Goal: Task Accomplishment & Management: Use online tool/utility

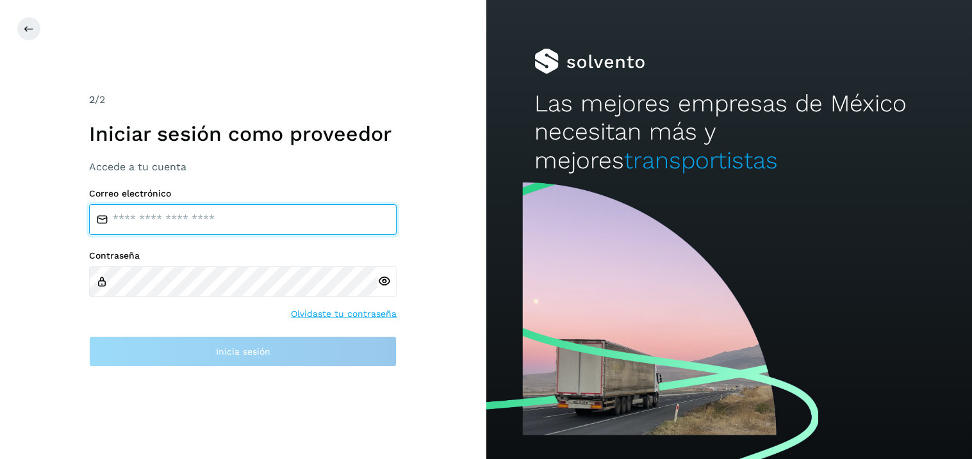
click at [181, 211] on input "email" at bounding box center [242, 219] width 307 height 31
type input "**********"
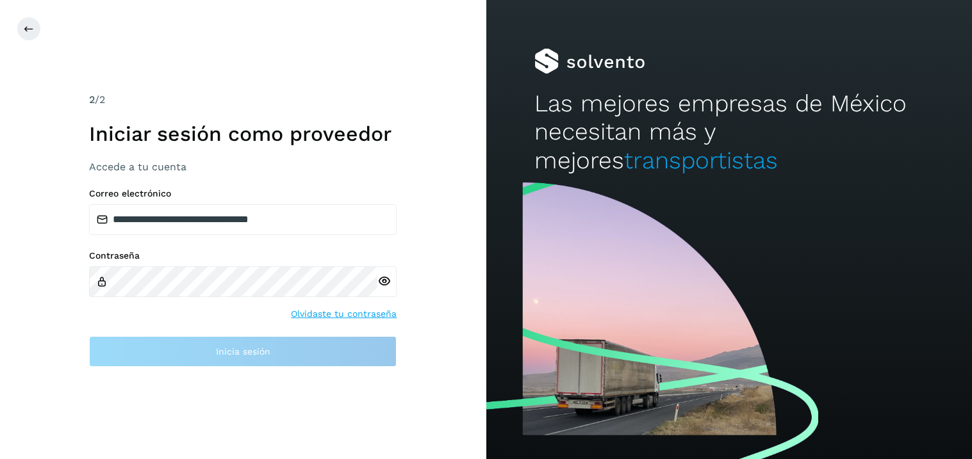
click at [384, 281] on div at bounding box center [386, 281] width 19 height 31
click at [386, 284] on div at bounding box center [386, 281] width 19 height 31
click at [388, 279] on icon at bounding box center [383, 281] width 13 height 13
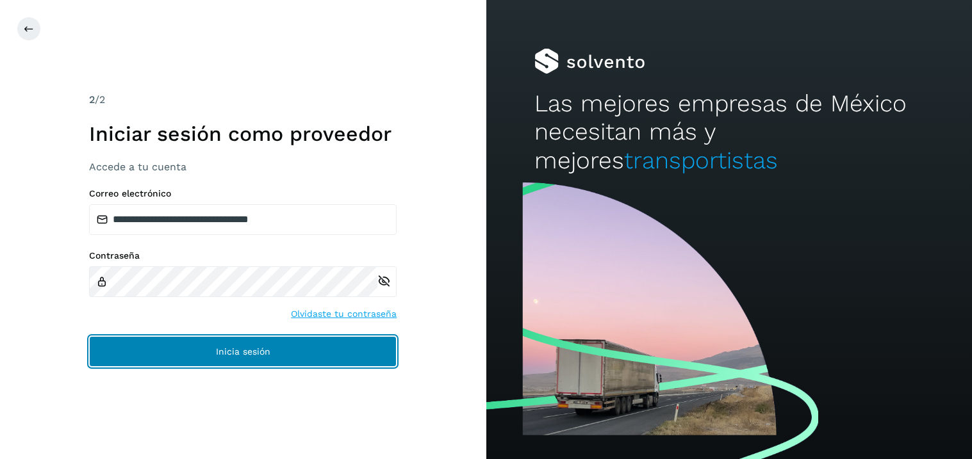
click at [249, 352] on span "Inicia sesión" at bounding box center [243, 351] width 54 height 9
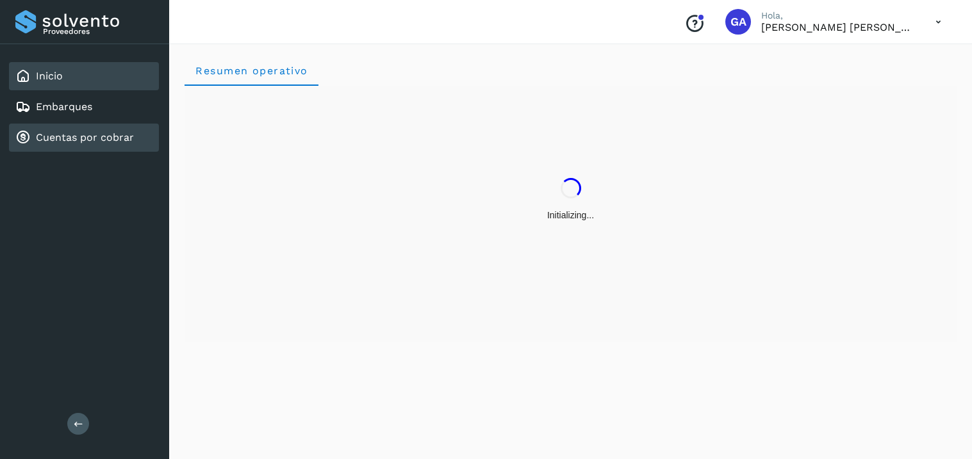
click at [75, 133] on link "Cuentas por cobrar" at bounding box center [85, 137] width 98 height 12
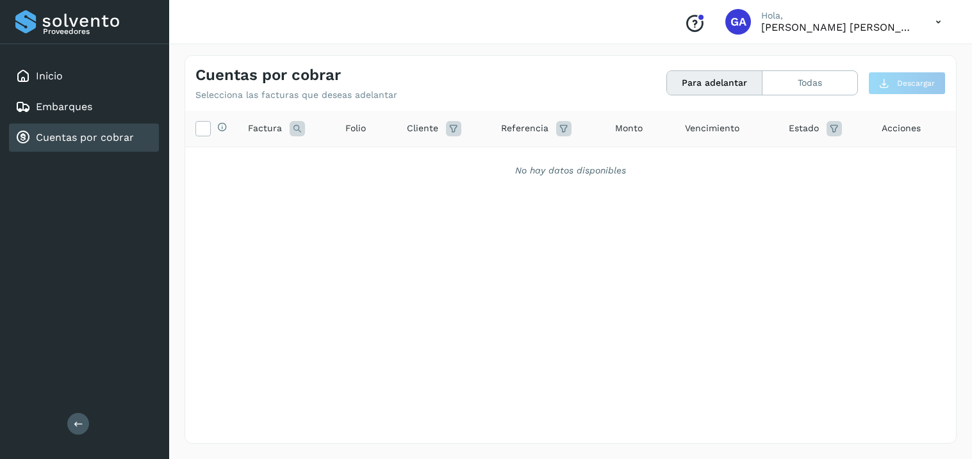
click at [75, 133] on link "Cuentas por cobrar" at bounding box center [85, 137] width 98 height 12
click at [818, 75] on button "Todas" at bounding box center [809, 83] width 95 height 24
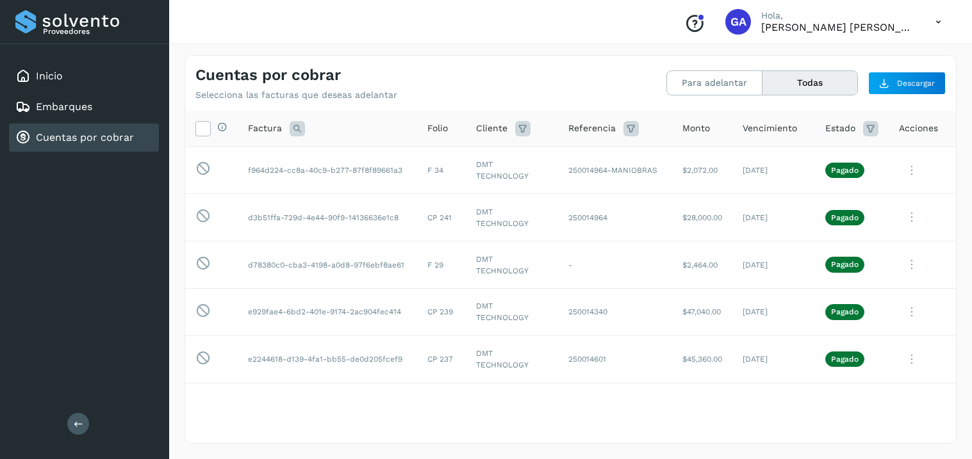
click at [300, 131] on icon at bounding box center [297, 128] width 15 height 15
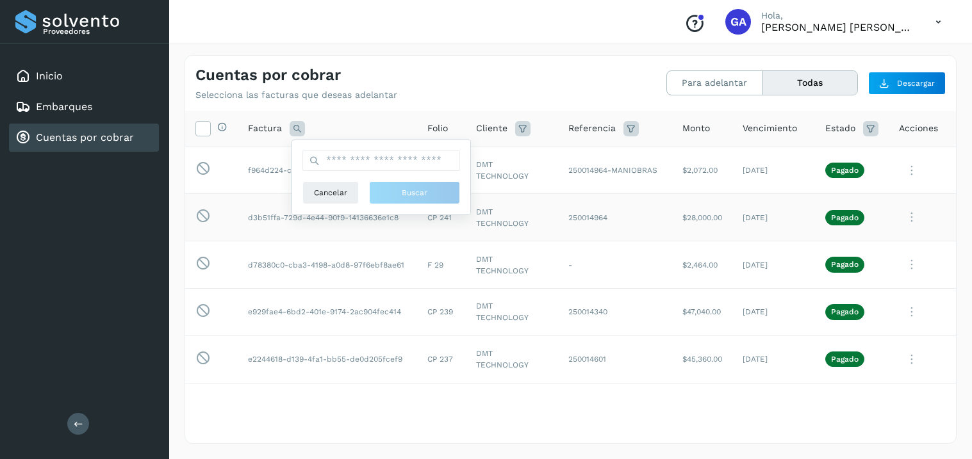
click at [725, 203] on td "$28,000.00" at bounding box center [702, 217] width 60 height 47
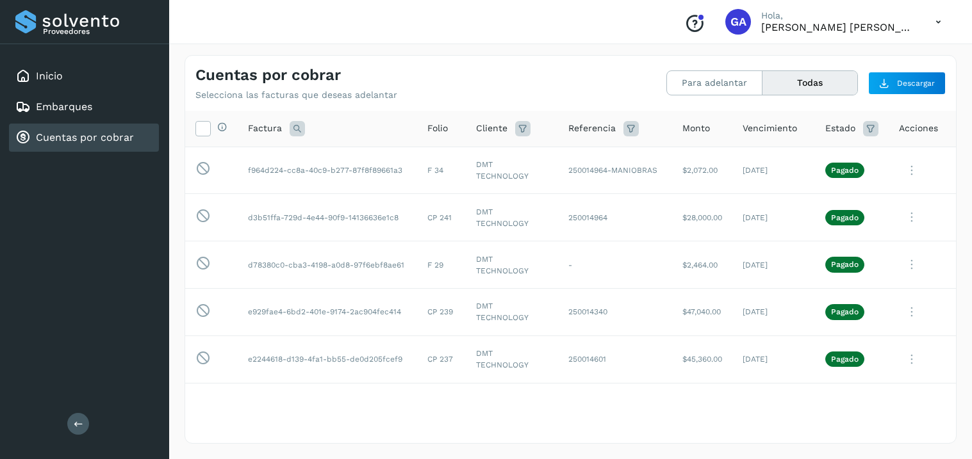
click at [430, 133] on span "Folio" at bounding box center [437, 128] width 20 height 13
click at [869, 131] on icon at bounding box center [870, 128] width 15 height 15
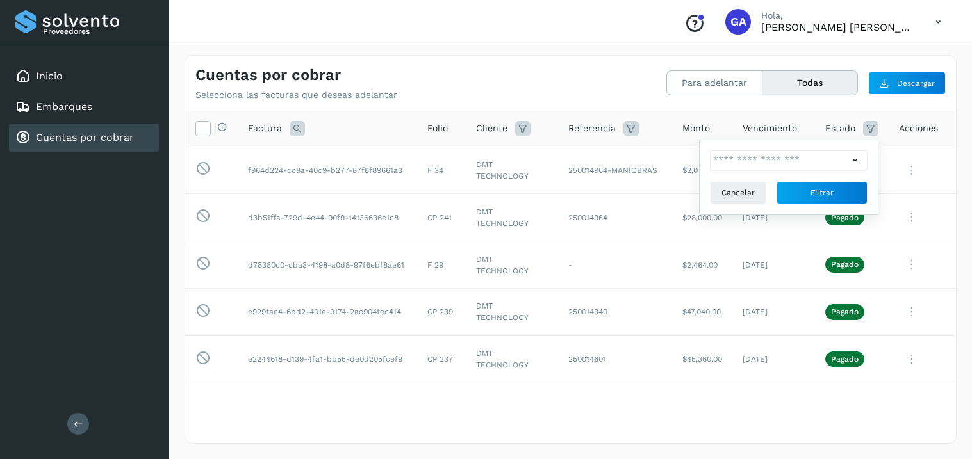
click at [858, 165] on icon at bounding box center [854, 160] width 13 height 13
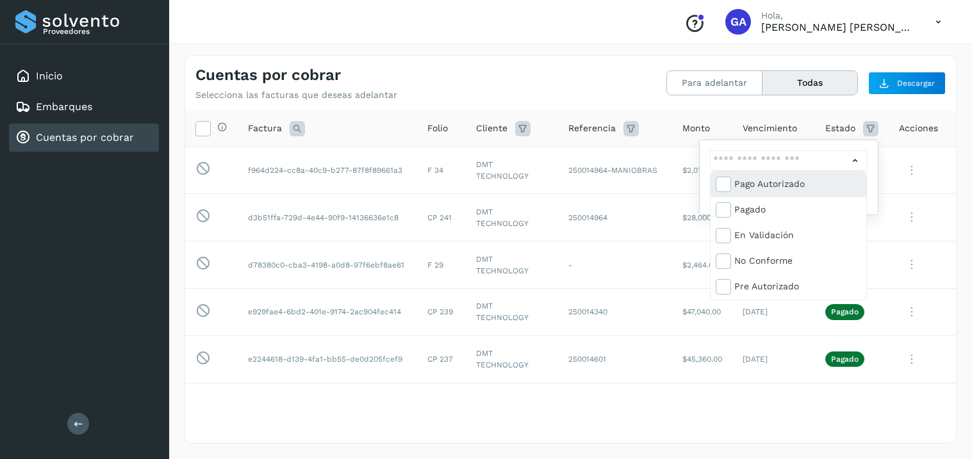
click at [807, 184] on div "Pago Autorizado" at bounding box center [797, 184] width 127 height 14
type input "**********"
click at [853, 158] on div at bounding box center [486, 229] width 972 height 459
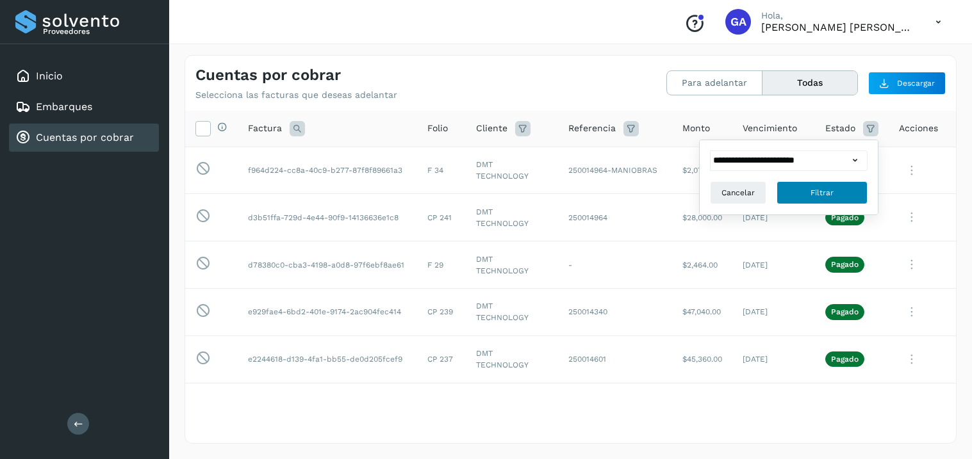
click at [824, 193] on span "Filtrar" at bounding box center [821, 193] width 23 height 12
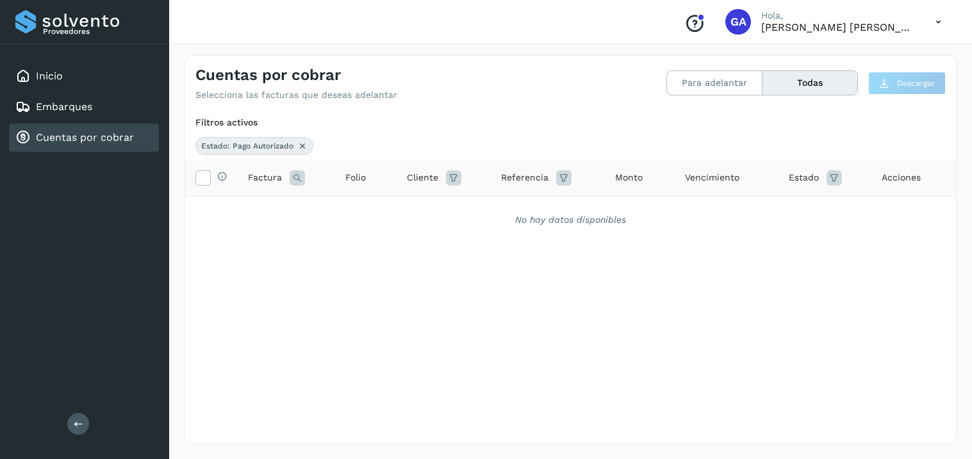
click at [835, 168] on th "Estado" at bounding box center [824, 178] width 93 height 37
click at [834, 173] on icon at bounding box center [833, 177] width 15 height 15
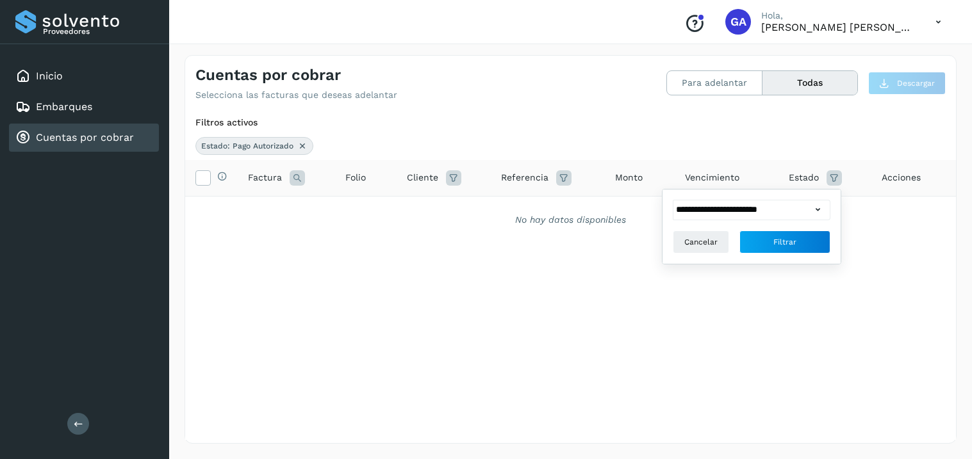
click at [813, 203] on icon at bounding box center [817, 209] width 13 height 13
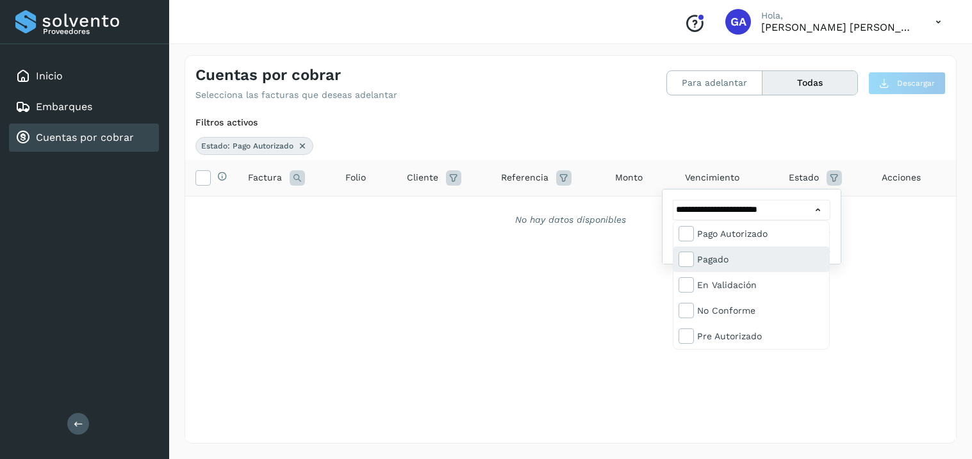
click at [756, 265] on div "Pagado" at bounding box center [760, 259] width 127 height 14
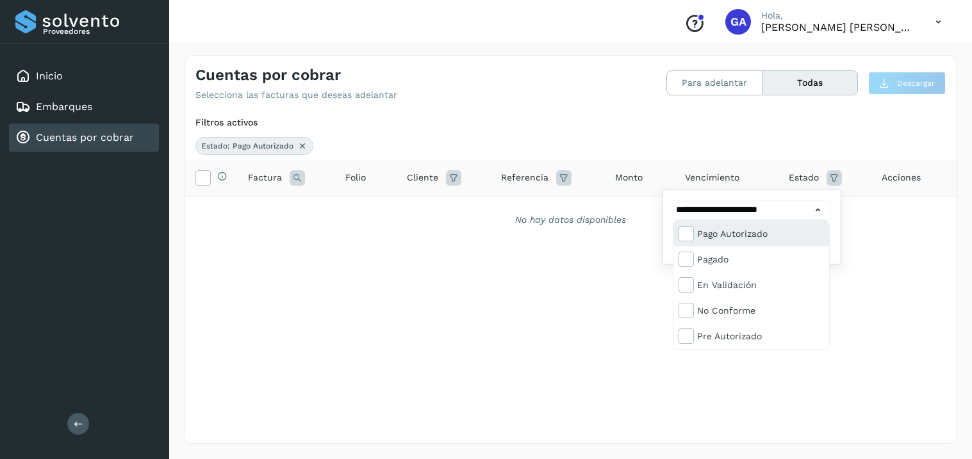
click at [738, 229] on div "Pago Autorizado" at bounding box center [760, 234] width 127 height 14
type input "**********"
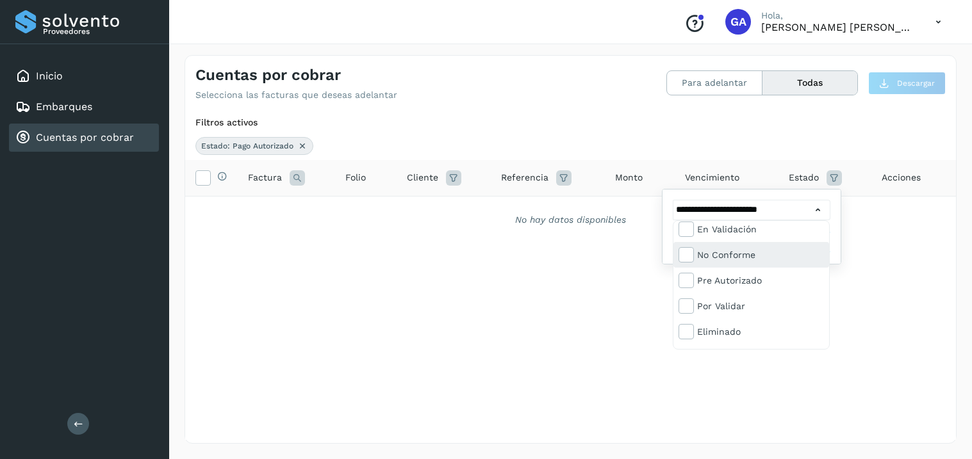
scroll to position [76, 0]
click at [849, 275] on div at bounding box center [486, 229] width 972 height 459
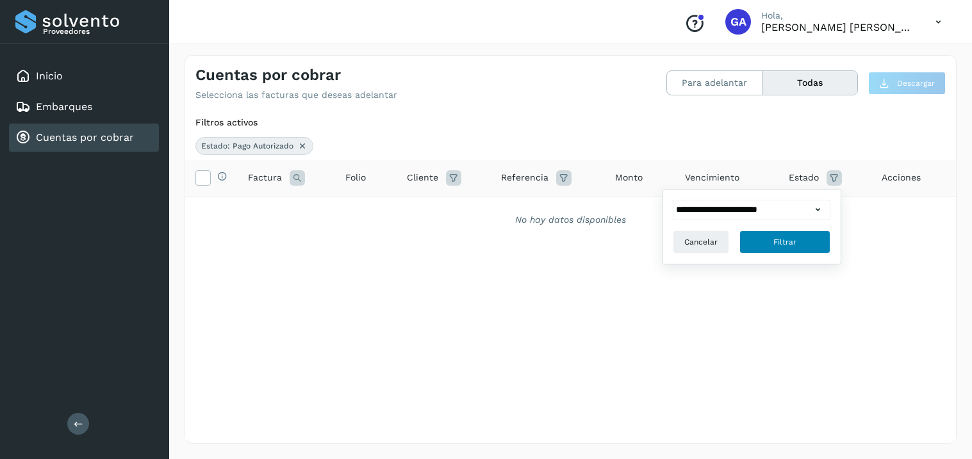
click at [805, 248] on button "Filtrar" at bounding box center [784, 242] width 91 height 23
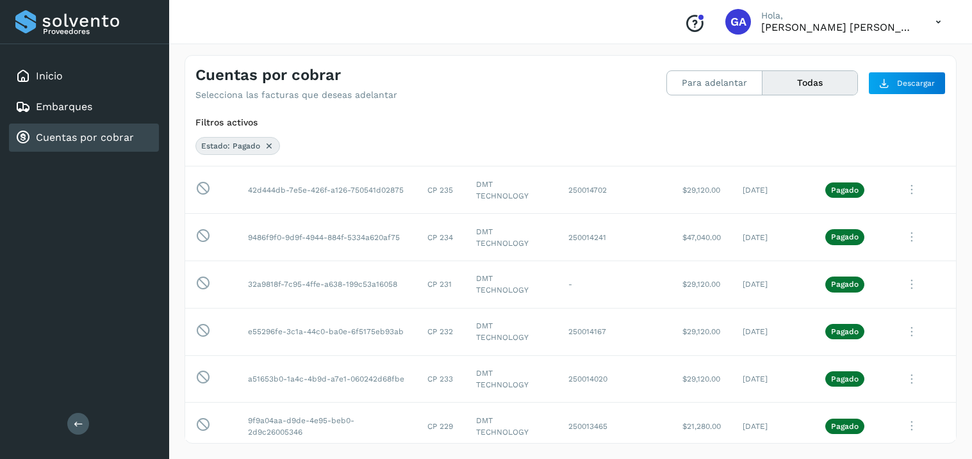
scroll to position [0, 0]
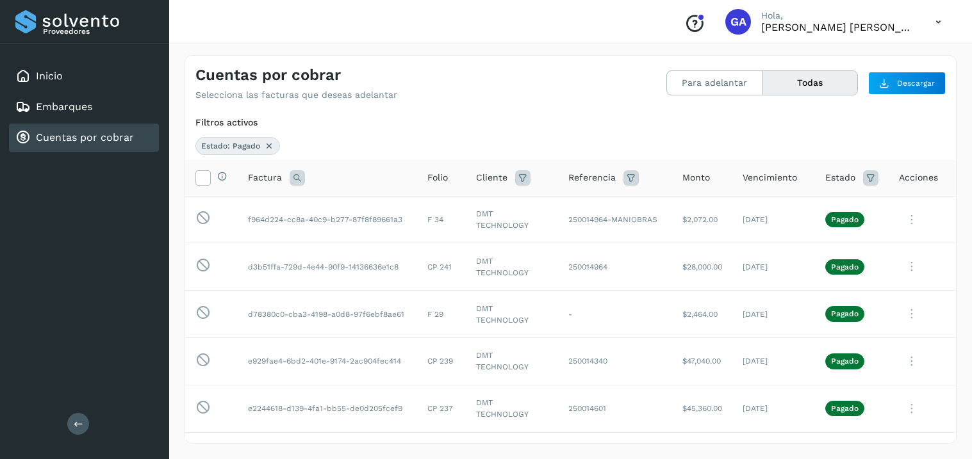
click at [870, 181] on icon at bounding box center [870, 177] width 15 height 15
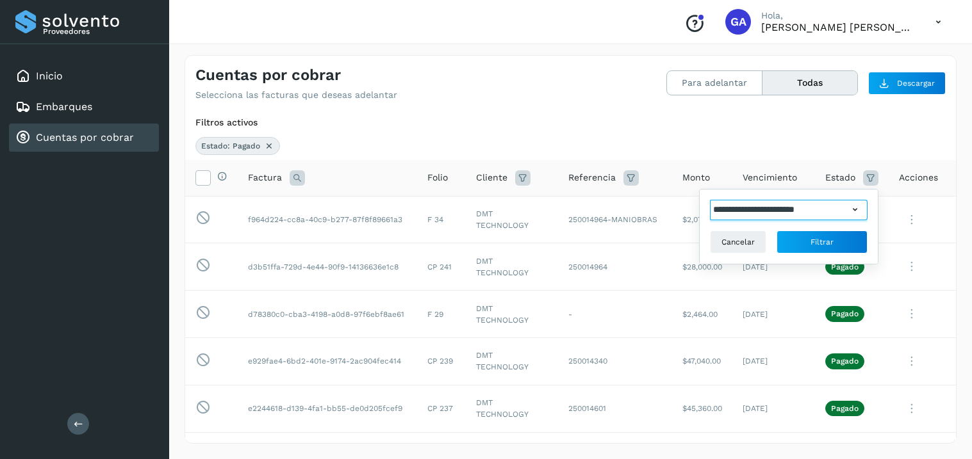
click at [807, 211] on input "**********" at bounding box center [779, 210] width 138 height 20
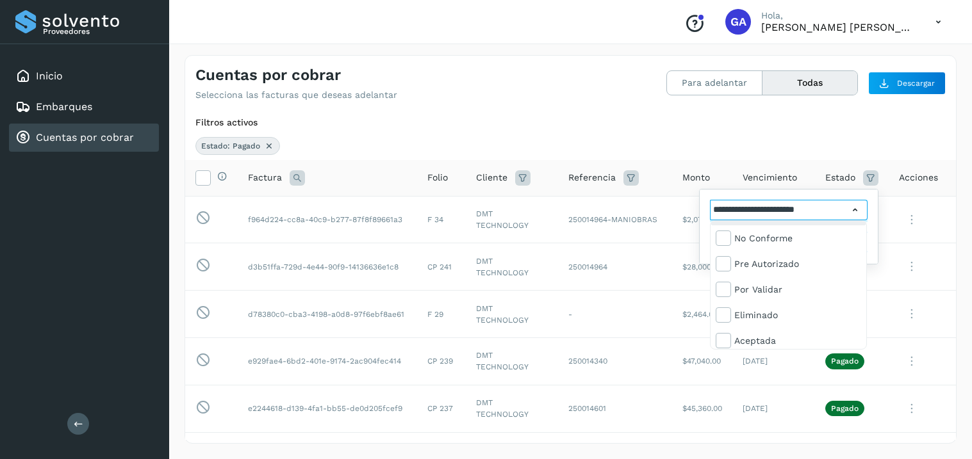
scroll to position [76, 0]
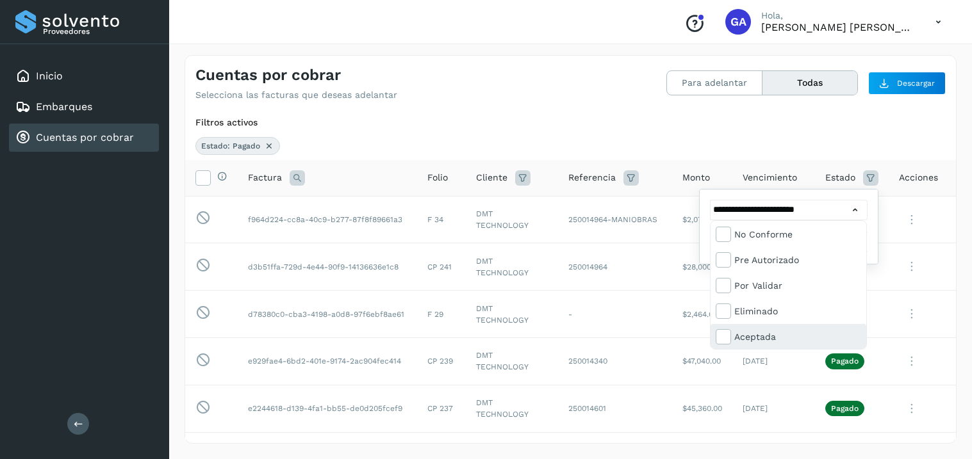
click at [760, 333] on div "Aceptada" at bounding box center [797, 337] width 127 height 14
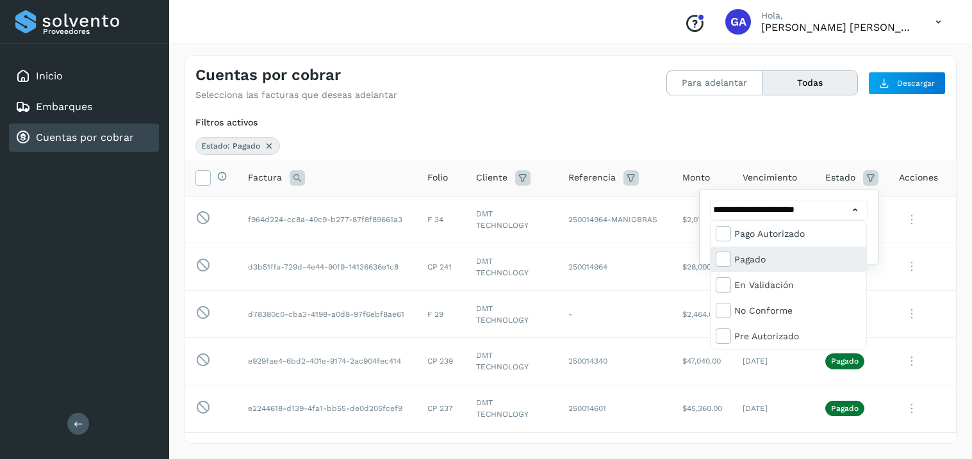
click at [746, 265] on div "Pagado" at bounding box center [797, 259] width 127 height 14
type input "**********"
click at [855, 211] on div at bounding box center [486, 229] width 972 height 459
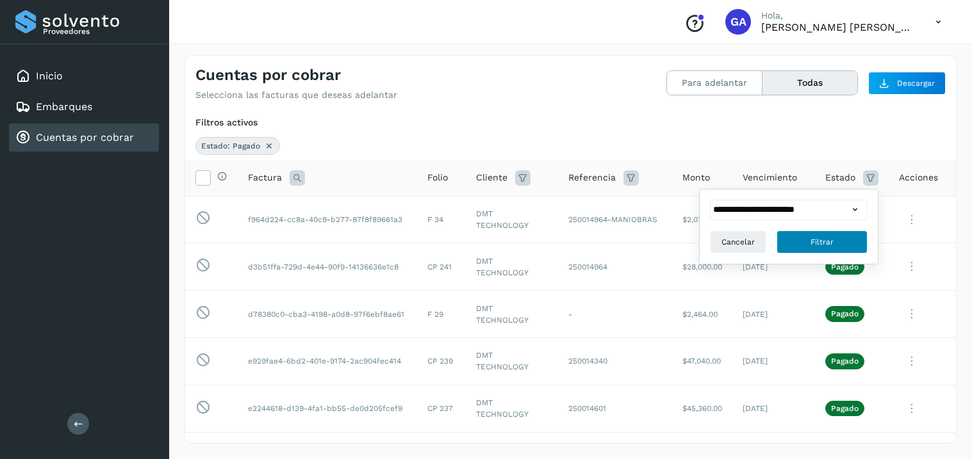
click at [843, 241] on button "Filtrar" at bounding box center [821, 242] width 91 height 23
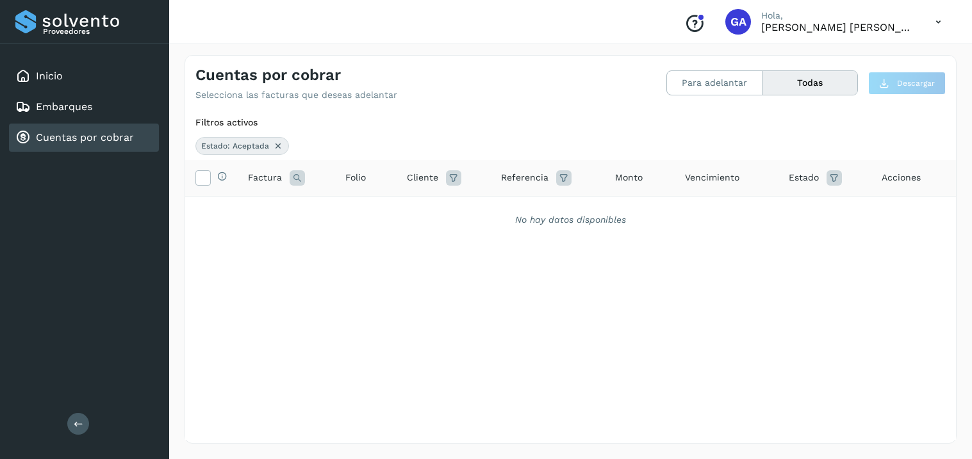
click at [281, 145] on icon at bounding box center [278, 146] width 10 height 10
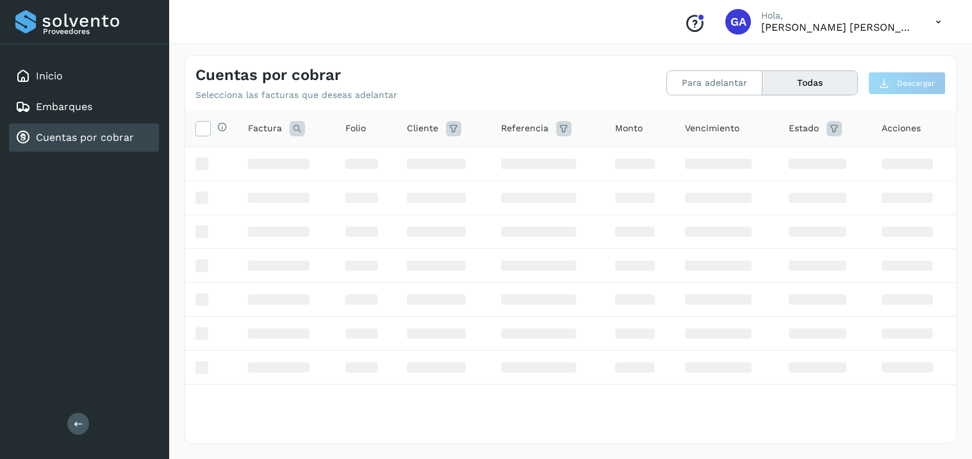
click at [926, 22] on icon at bounding box center [938, 22] width 26 height 26
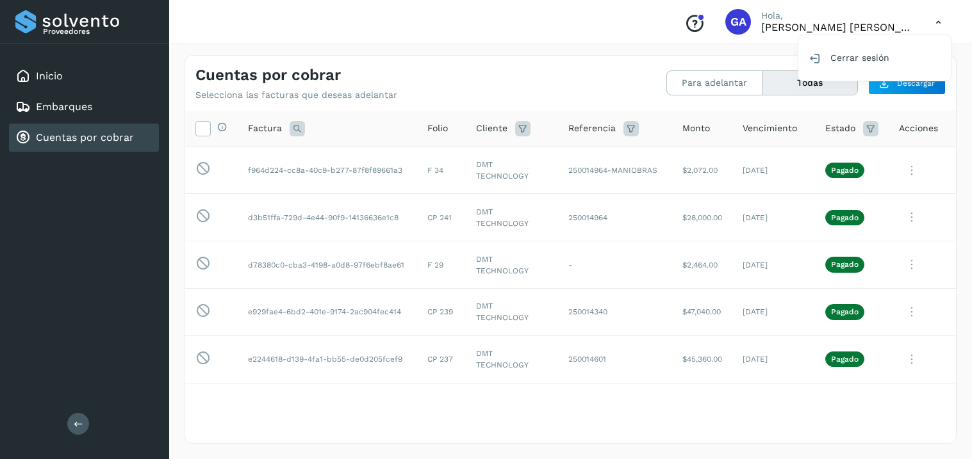
click at [486, 398] on div at bounding box center [486, 229] width 972 height 459
click at [914, 85] on span "Descargar" at bounding box center [916, 84] width 38 height 12
